Goal: Book appointment/travel/reservation

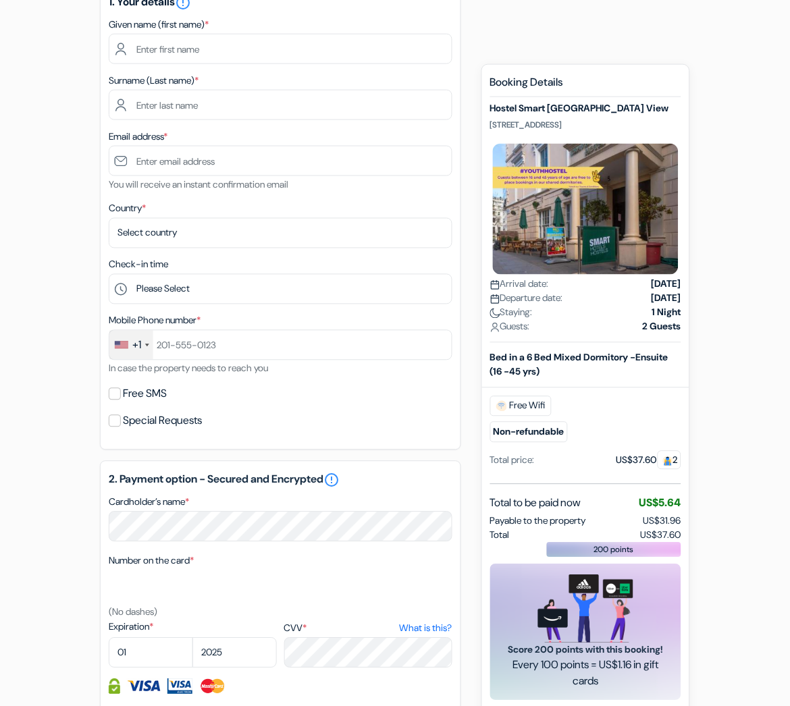
scroll to position [194, 0]
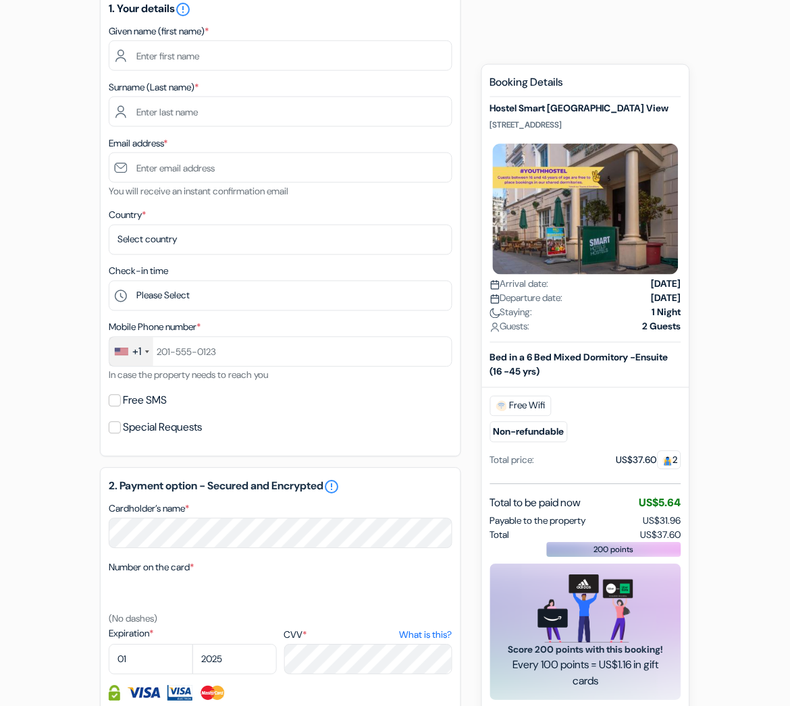
click at [627, 537] on div "Total US$37.60" at bounding box center [585, 535] width 191 height 14
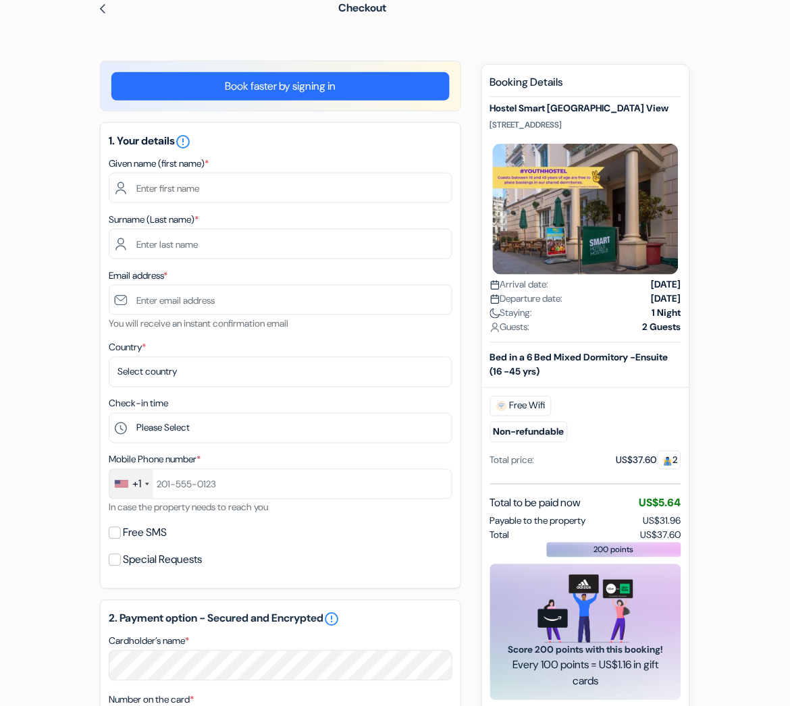
scroll to position [0, 0]
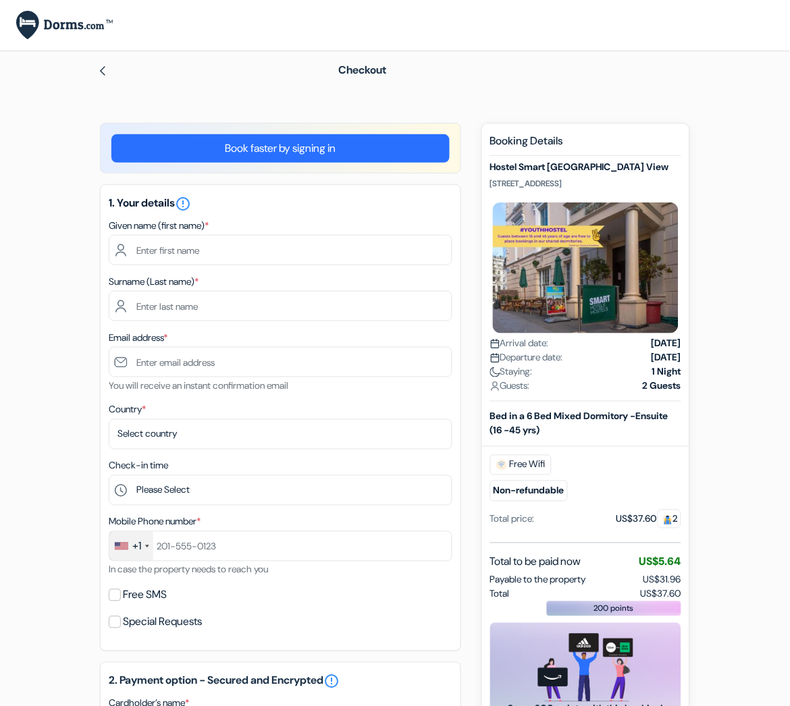
click at [613, 551] on div "Booking Details Hostel [GEOGRAPHIC_DATA] View [STREET_ADDRESS] Arrival date: [D…" at bounding box center [585, 446] width 191 height 625
click at [662, 588] on span "US$37.60" at bounding box center [660, 594] width 40 height 14
copy span "37.60"
click at [24, 630] on form "Checkout add_box Hostel [GEOGRAPHIC_DATA] View [STREET_ADDRESS] Property Detail…" at bounding box center [395, 614] width 790 height 1126
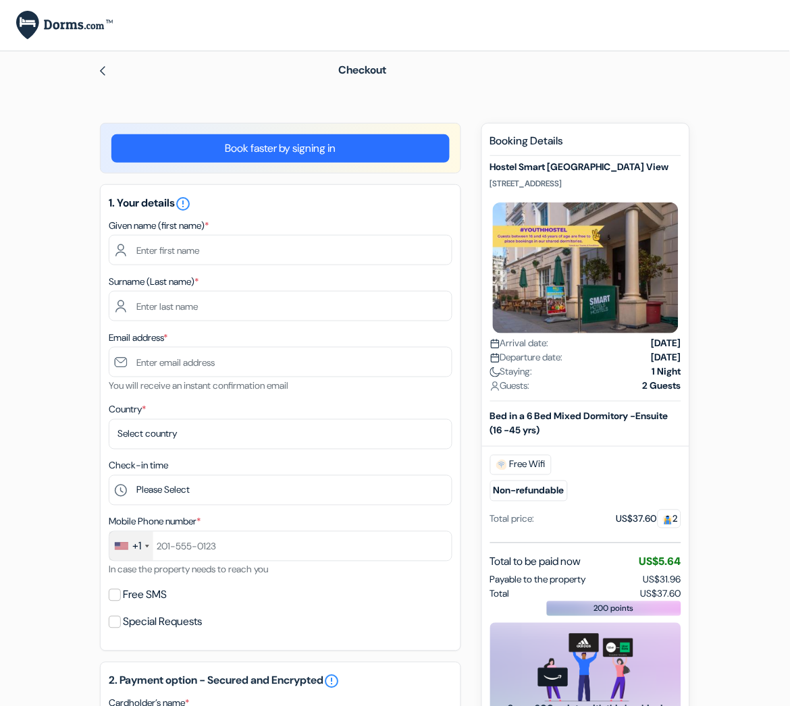
click at [591, 541] on div "Bed in a 6 Bed Mixed Dormitory -Ensuite (16 -45 yrs) Free Wifi Non-refundable T…" at bounding box center [585, 477] width 191 height 134
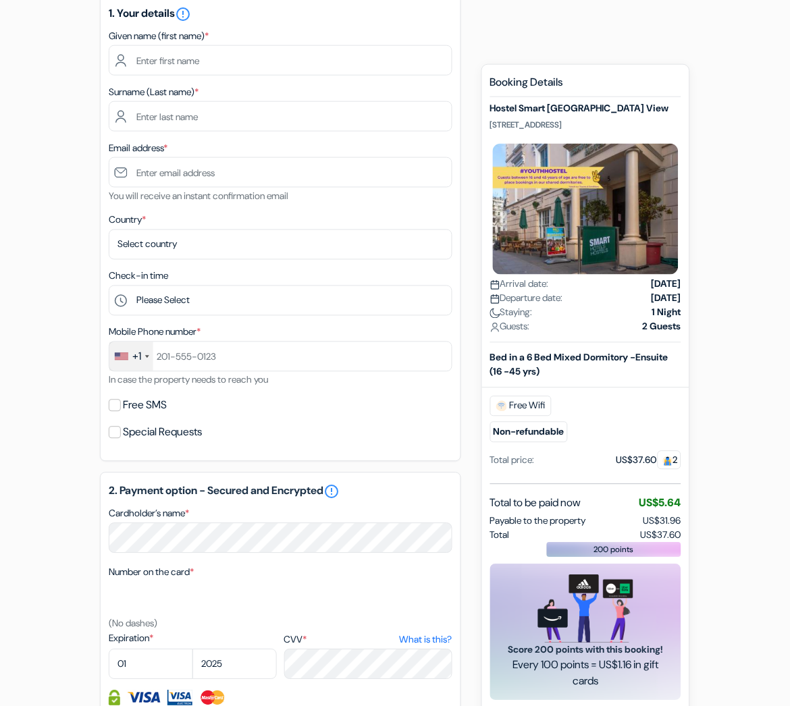
scroll to position [119, 0]
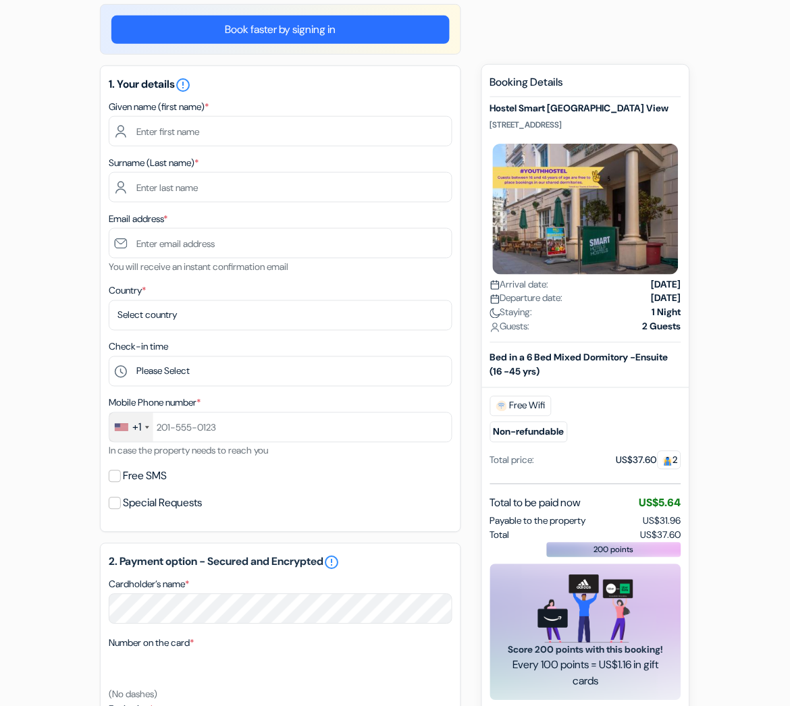
click at [628, 506] on div "Total to be paid now US$5.64" at bounding box center [585, 503] width 191 height 16
drag, startPoint x: 491, startPoint y: 355, endPoint x: 566, endPoint y: 378, distance: 78.3
click at [566, 378] on div "Bed in a 6 Bed Mixed Dormitory -Ensuite (16 -45 yrs)" at bounding box center [585, 365] width 207 height 28
copy b "Bed in a 6 Bed Mixed Dormitory -Ensuite (16 -45 yrs)"
